Goal: Information Seeking & Learning: Understand process/instructions

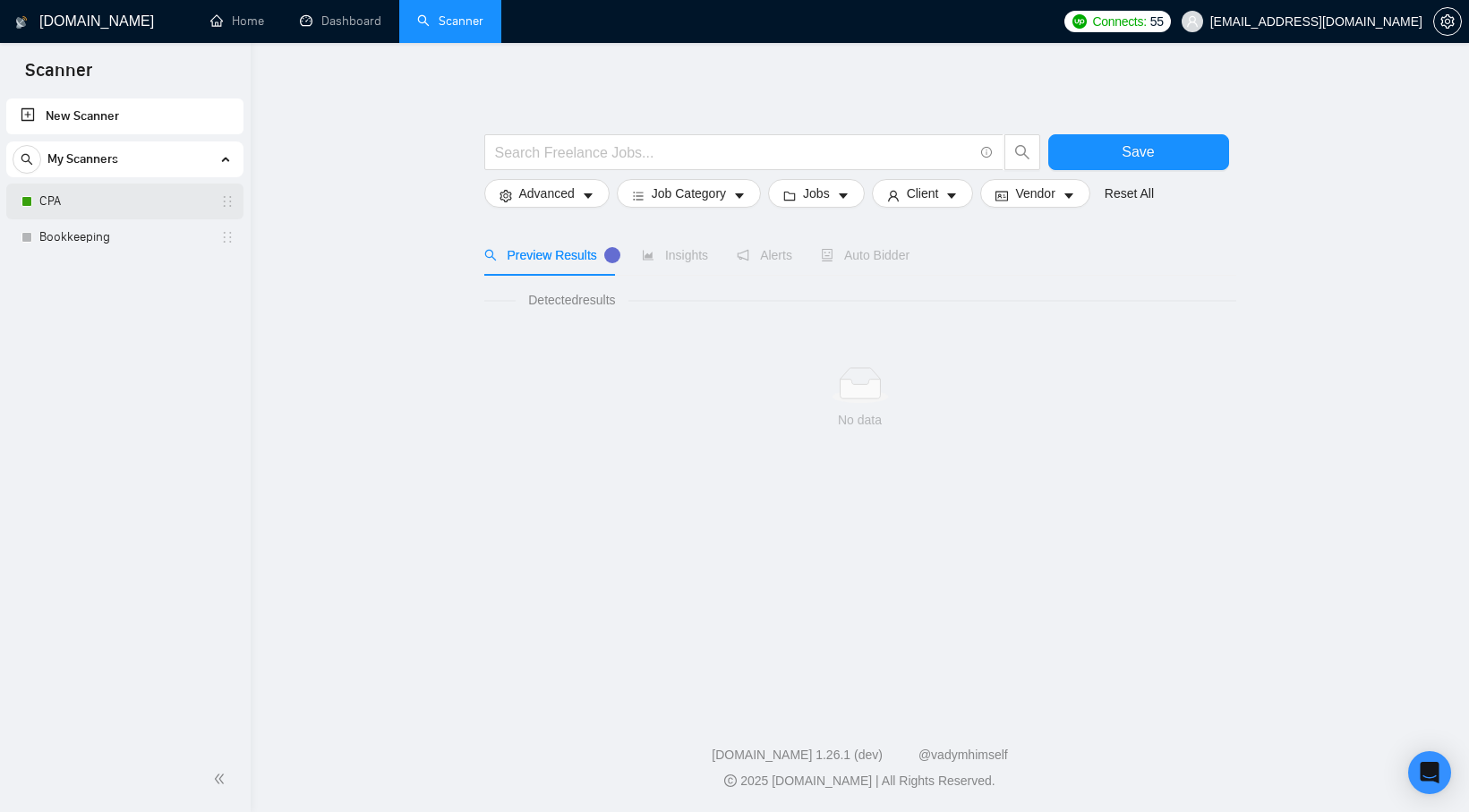
click at [134, 208] on link "CPA" at bounding box center [124, 201] width 170 height 36
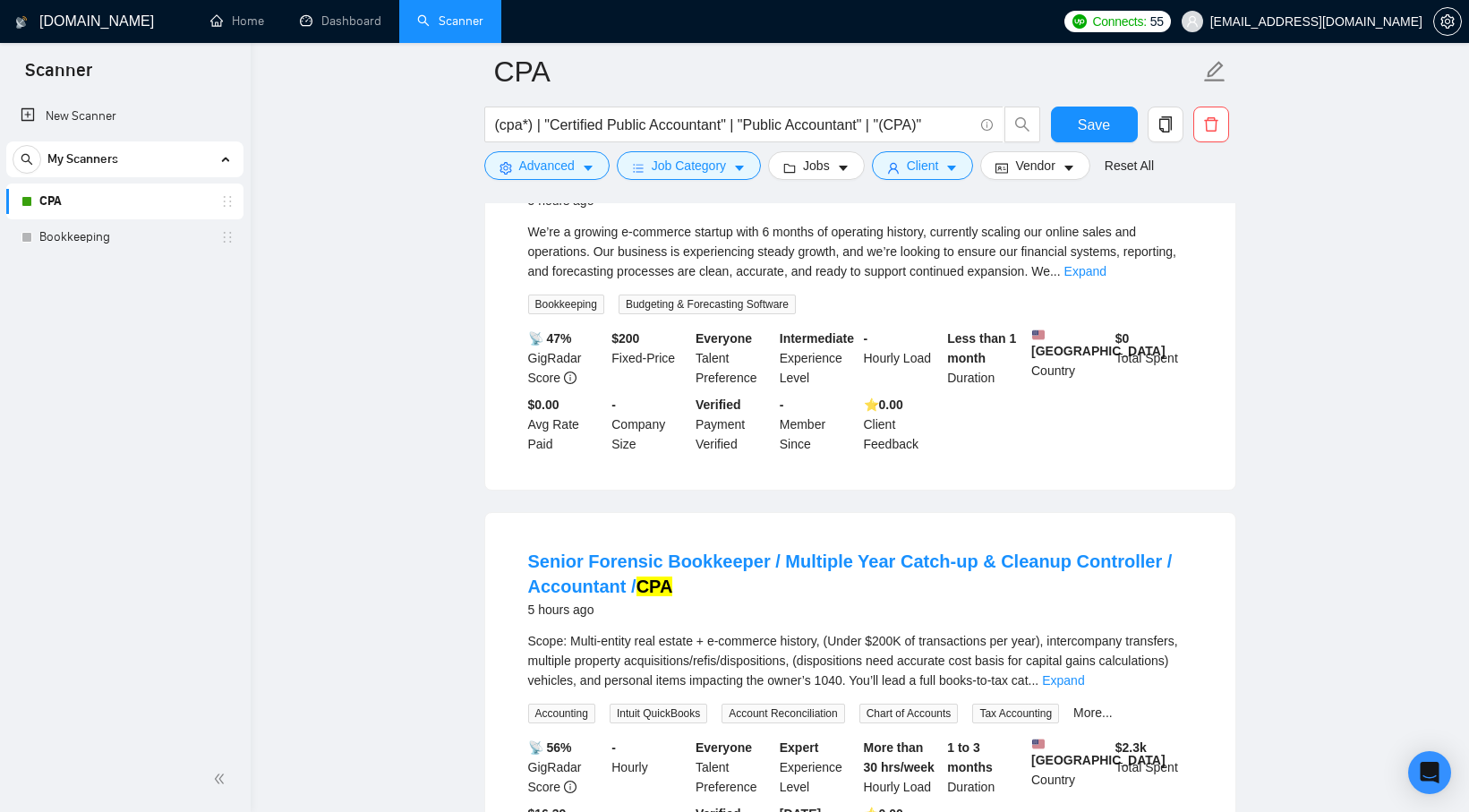
scroll to position [247, 0]
click at [139, 224] on link "Bookkeeping" at bounding box center [124, 236] width 170 height 36
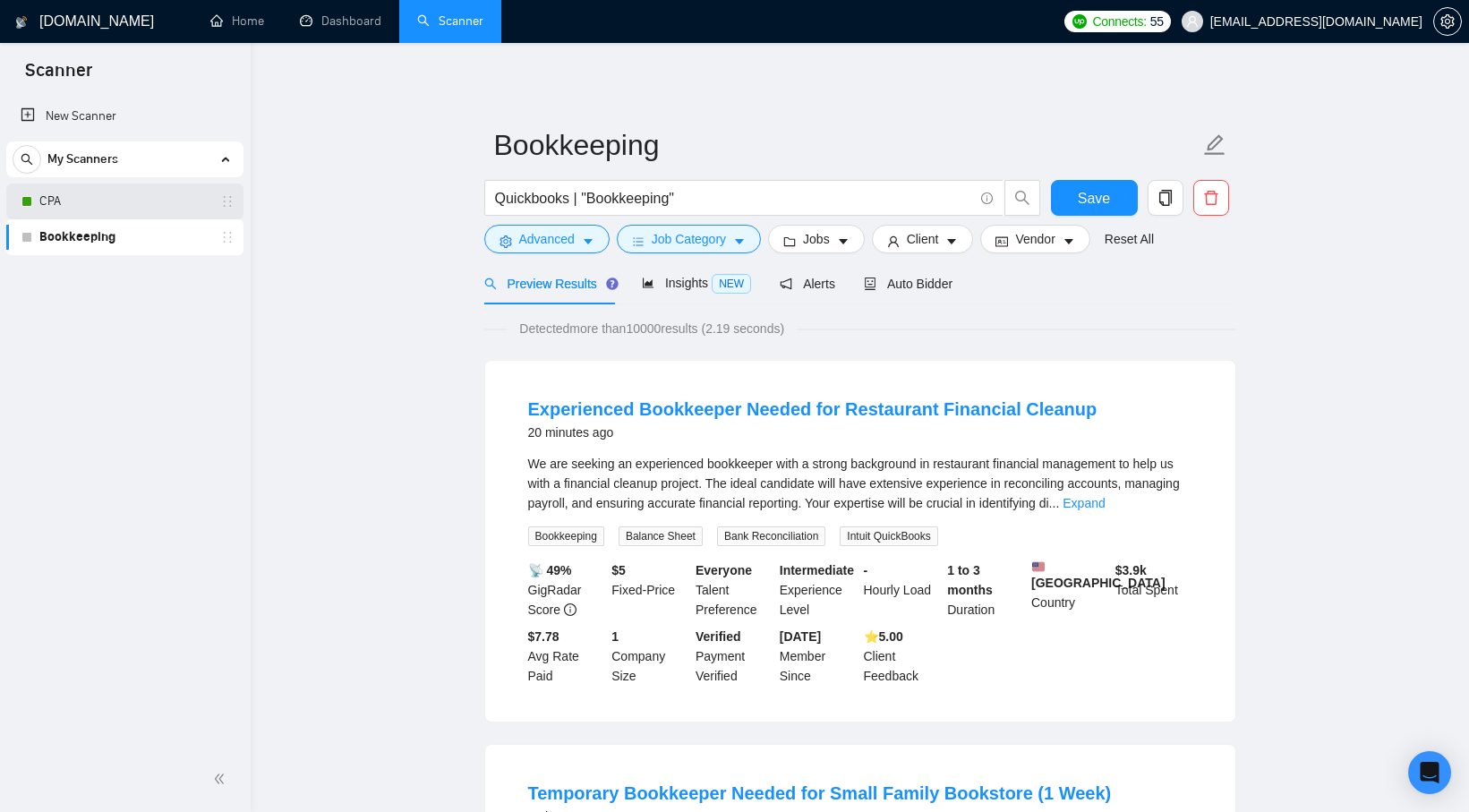
click at [134, 198] on link "CPA" at bounding box center [124, 201] width 170 height 36
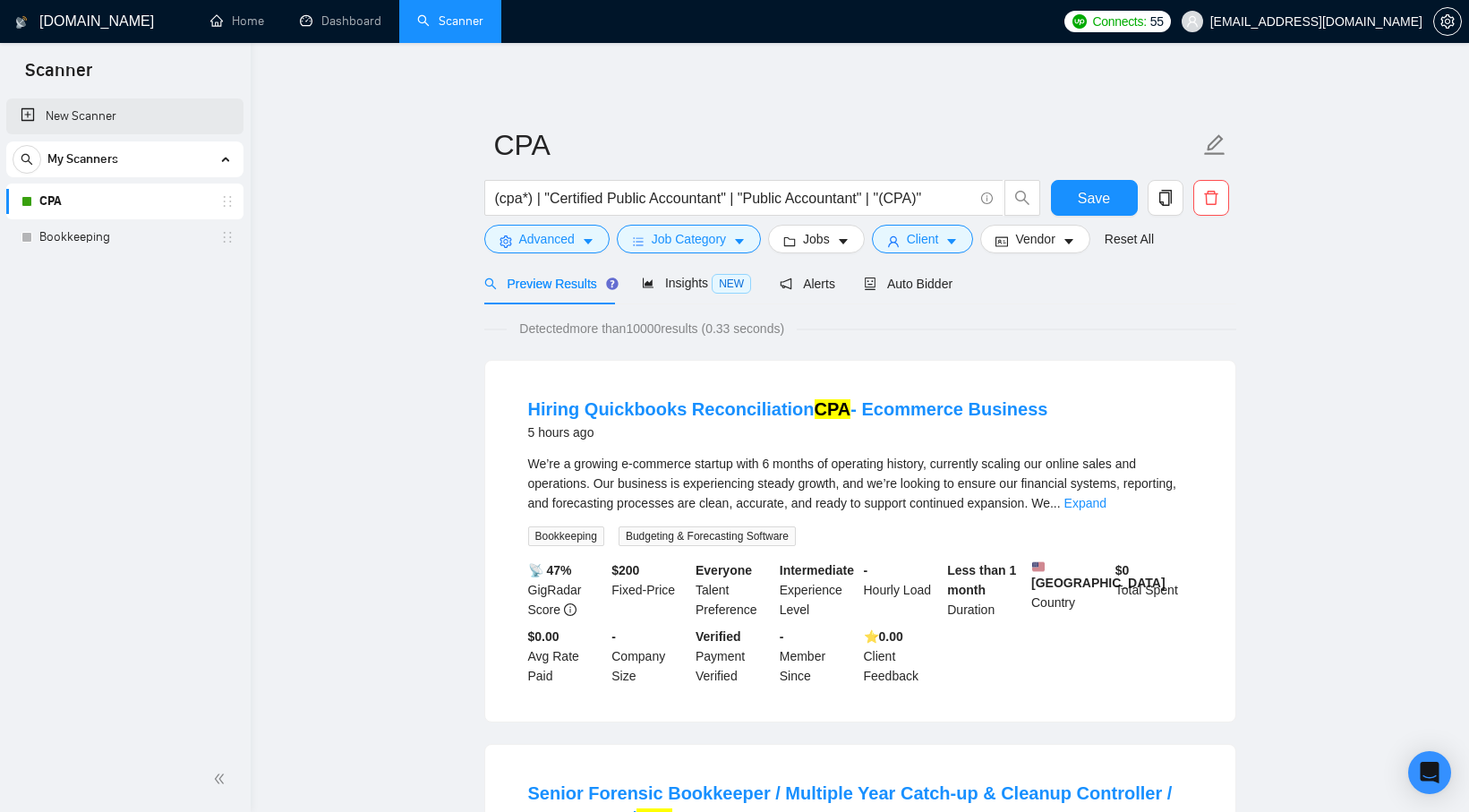
click at [210, 107] on link "New Scanner" at bounding box center [124, 116] width 208 height 36
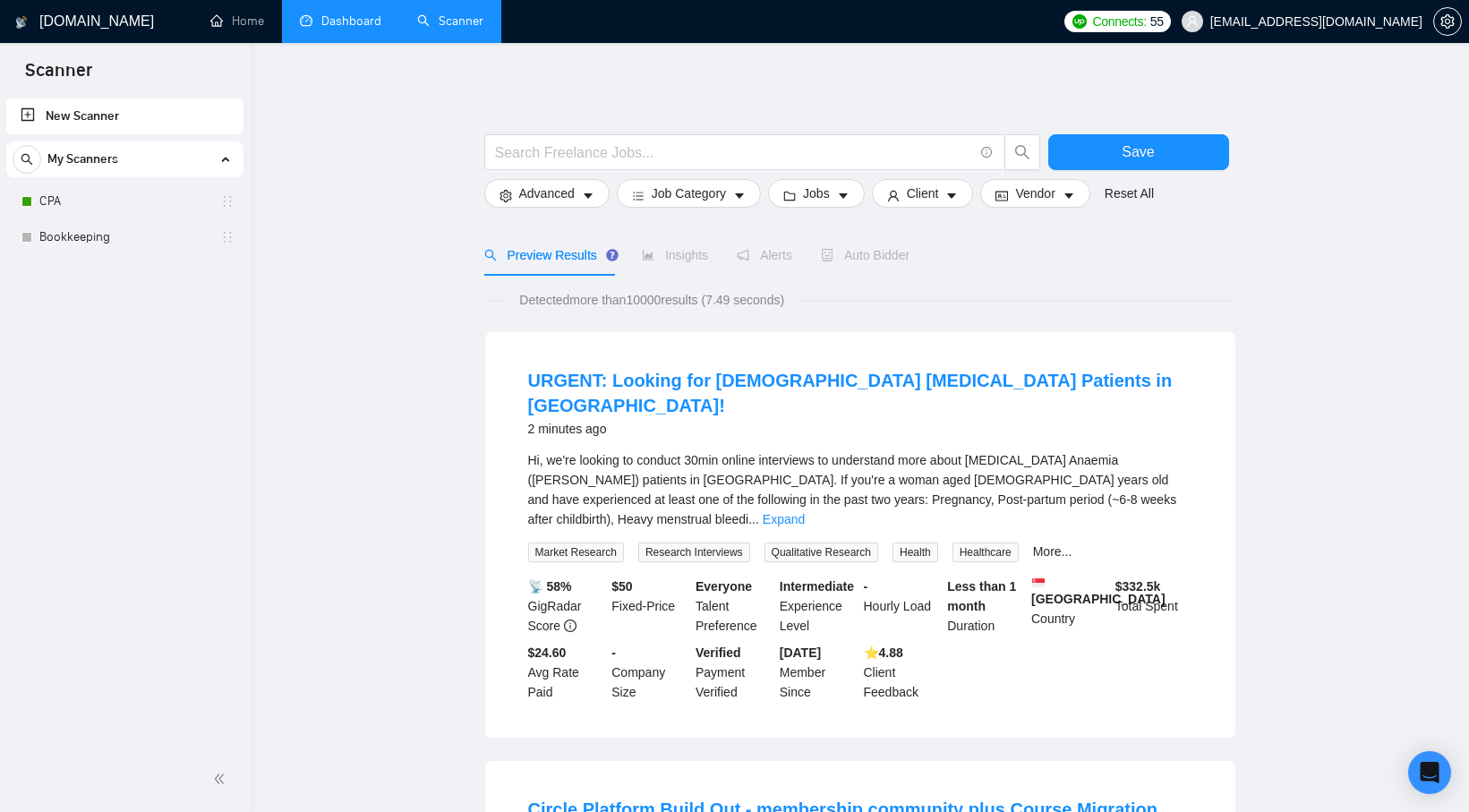
click at [312, 18] on link "Dashboard" at bounding box center [340, 21] width 82 height 15
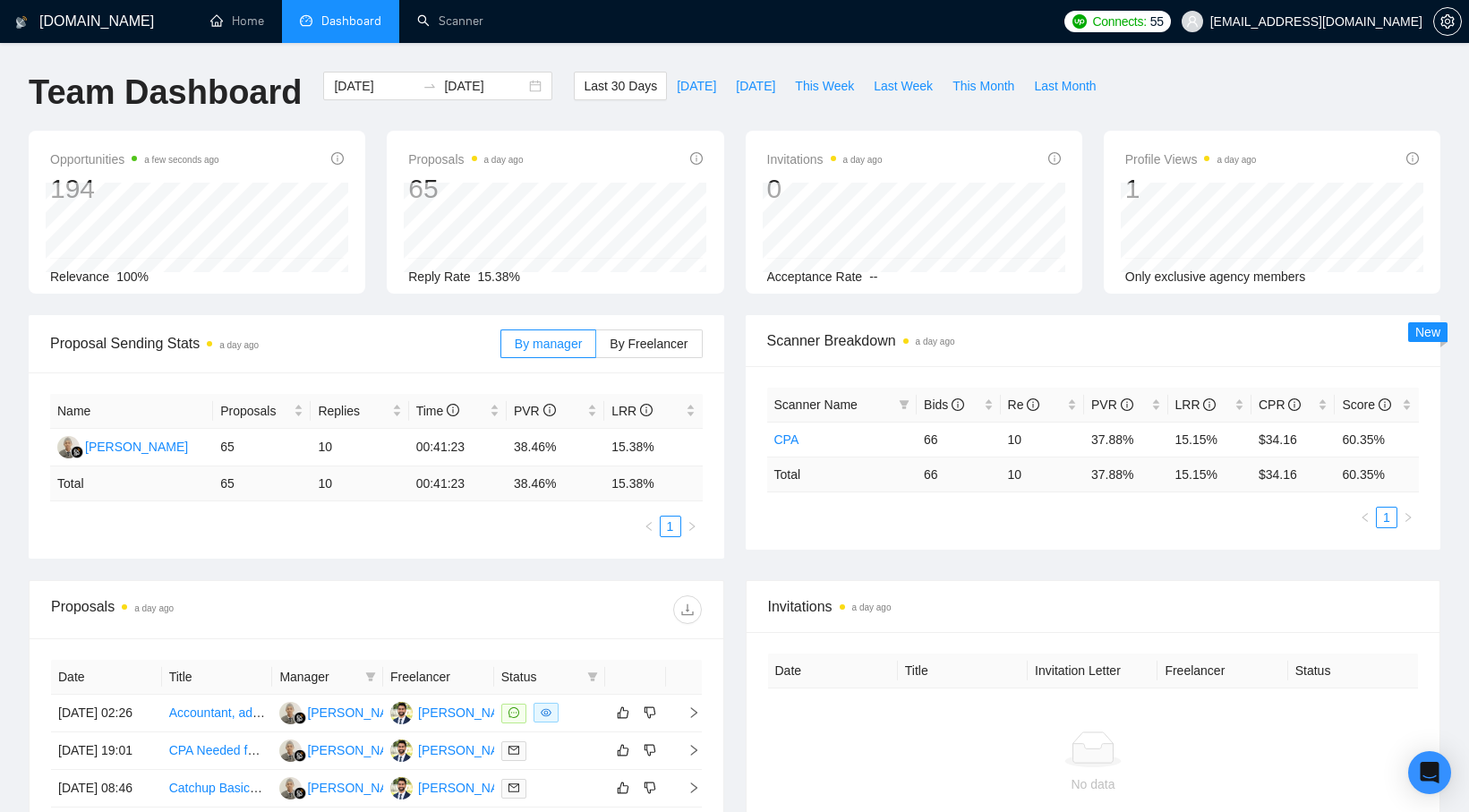
click at [635, 326] on div "By manager By Freelancer" at bounding box center [601, 344] width 203 height 58
click at [635, 334] on label "By Freelancer" at bounding box center [649, 344] width 106 height 29
click at [596, 348] on input "By Freelancer" at bounding box center [596, 348] width 0 height 0
click at [557, 342] on span "By manager" at bounding box center [548, 344] width 67 height 14
click at [501, 348] on input "By manager" at bounding box center [501, 348] width 0 height 0
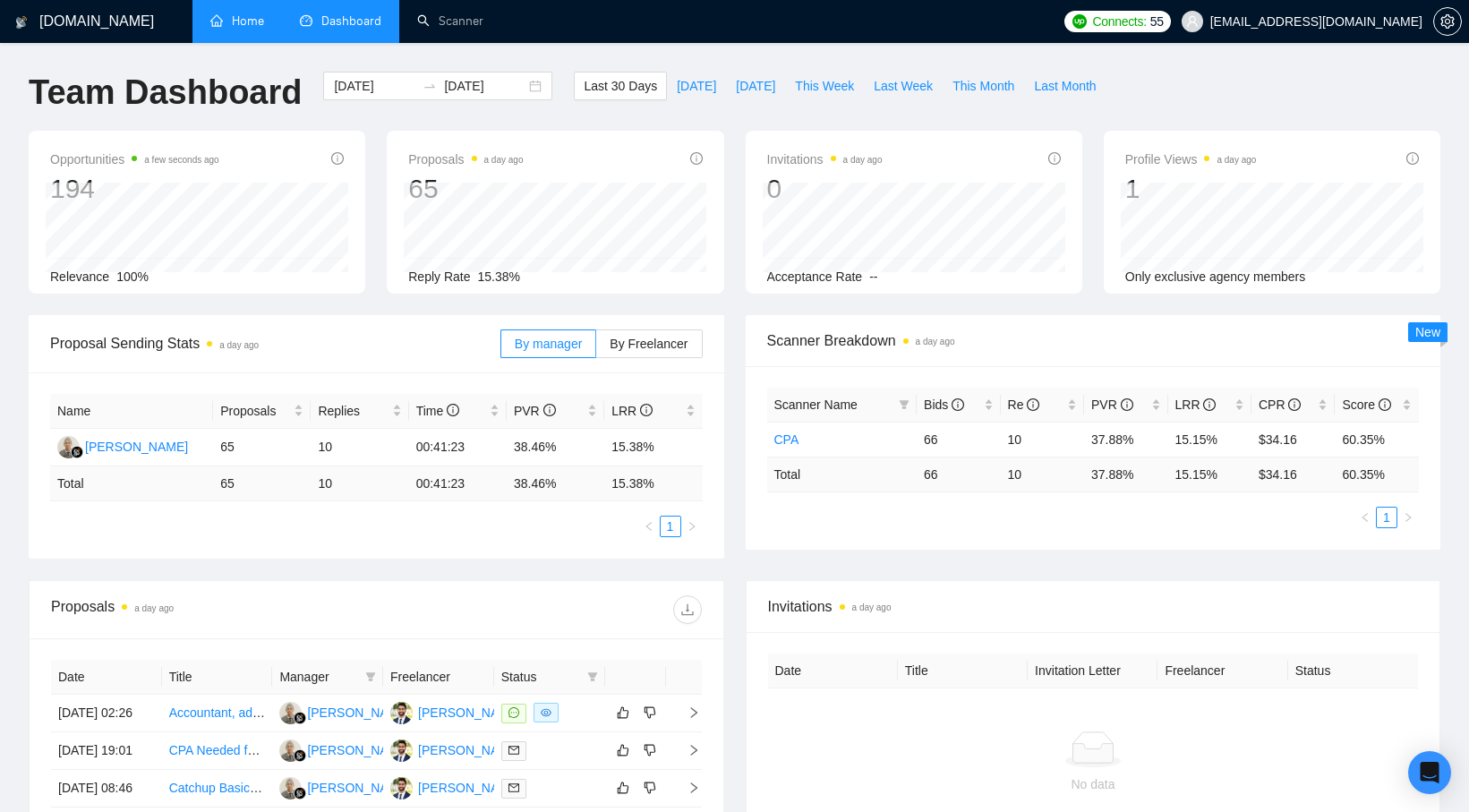
click at [221, 20] on link "Home" at bounding box center [237, 21] width 54 height 15
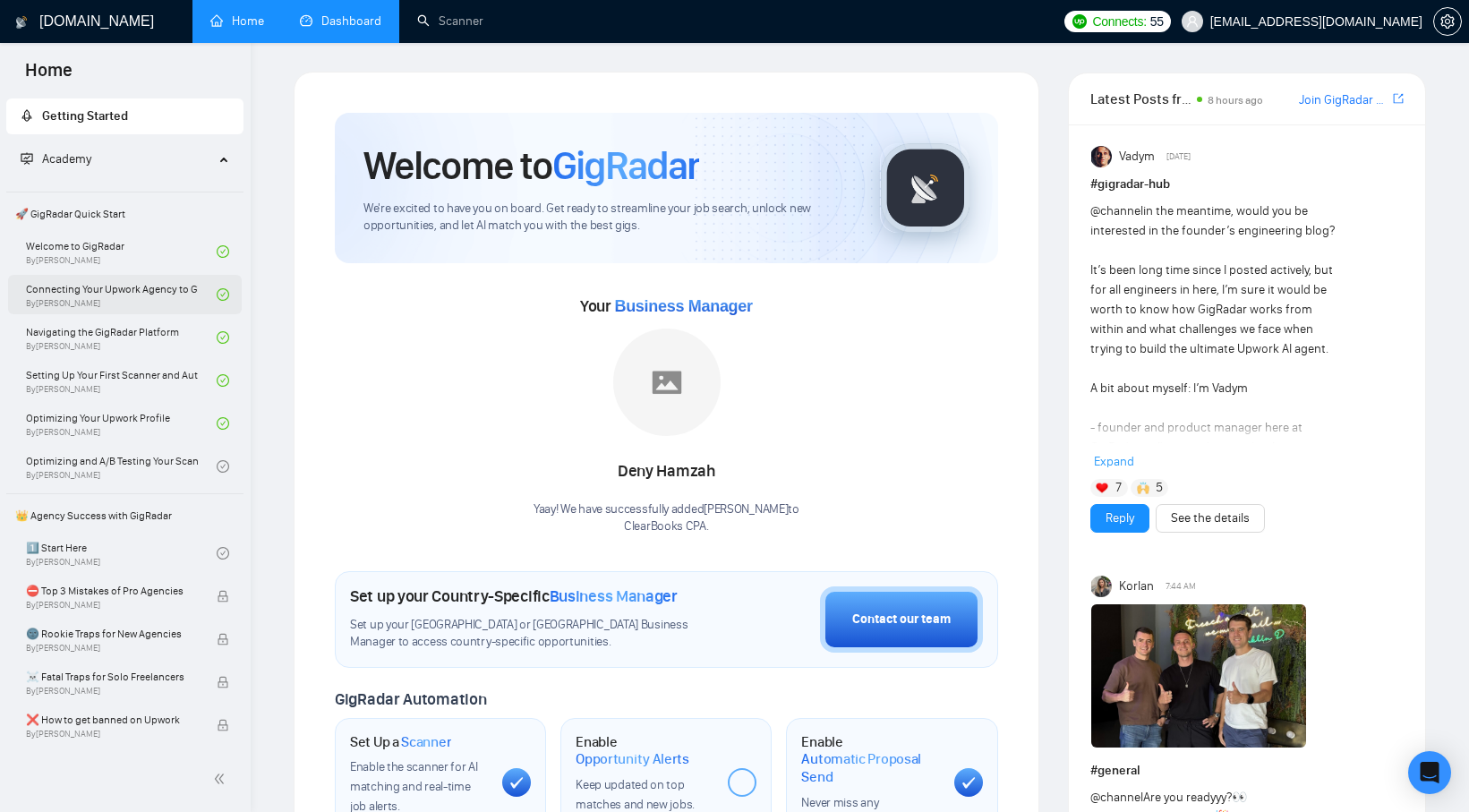
click at [112, 295] on link "Connecting Your Upwork Agency to GigRadar By [PERSON_NAME]" at bounding box center [121, 294] width 191 height 39
